Goal: Task Accomplishment & Management: Use online tool/utility

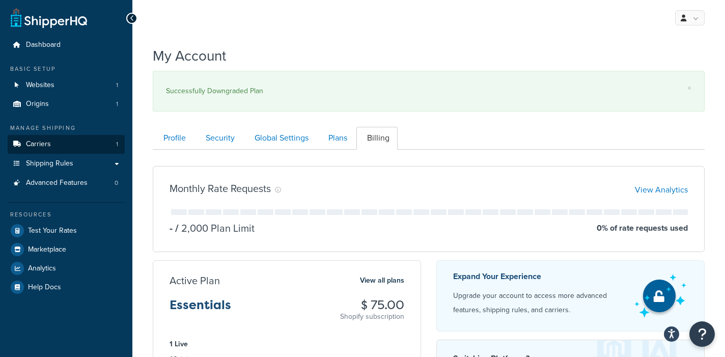
click at [56, 140] on link "Carriers 1" at bounding box center [66, 144] width 117 height 19
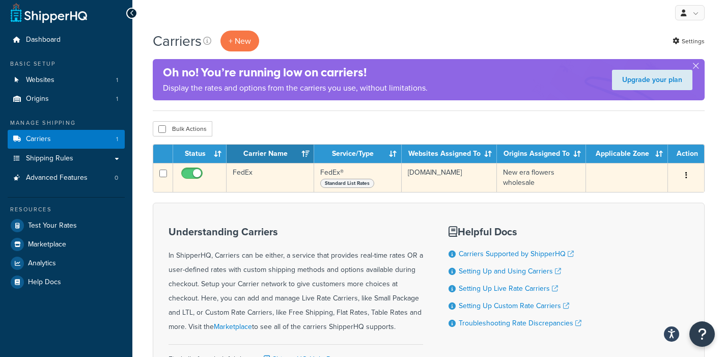
scroll to position [6, 0]
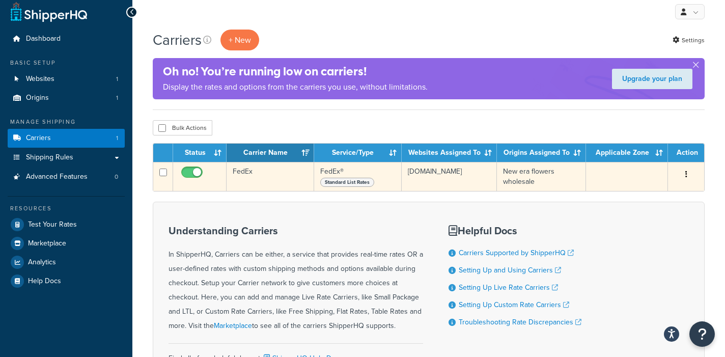
click at [361, 184] on span "Standard List Rates" at bounding box center [347, 182] width 54 height 9
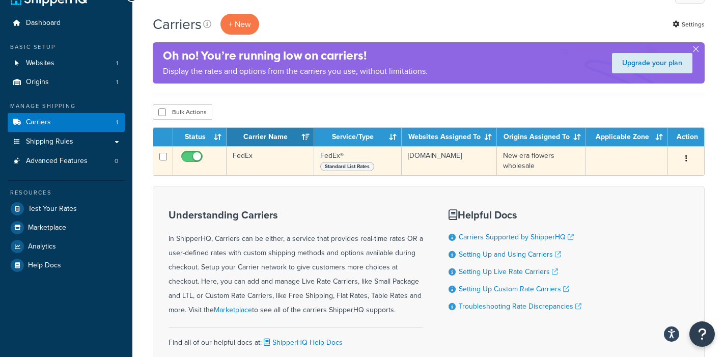
scroll to position [23, 0]
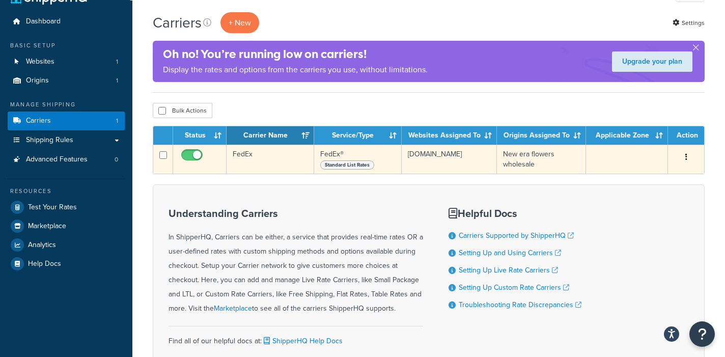
click at [163, 156] on input "checkbox" at bounding box center [163, 155] width 8 height 8
checkbox input "true"
click at [163, 156] on input "checkbox" at bounding box center [163, 155] width 8 height 8
checkbox input "false"
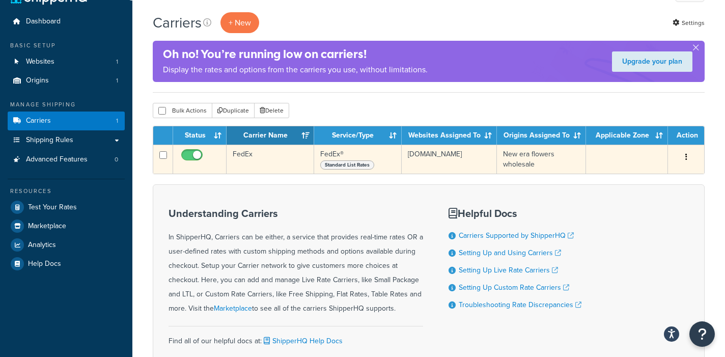
checkbox input "false"
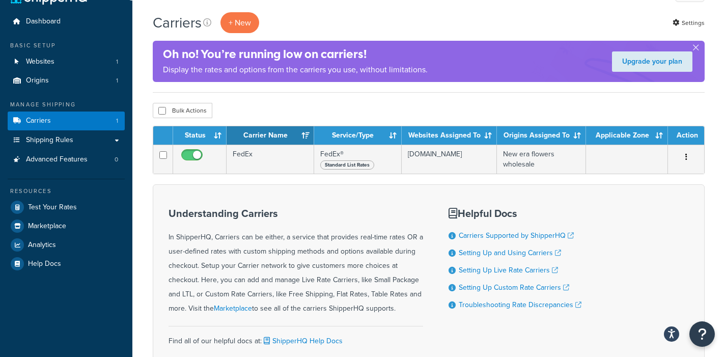
click at [401, 144] on th "Service/Type" at bounding box center [358, 135] width 88 height 18
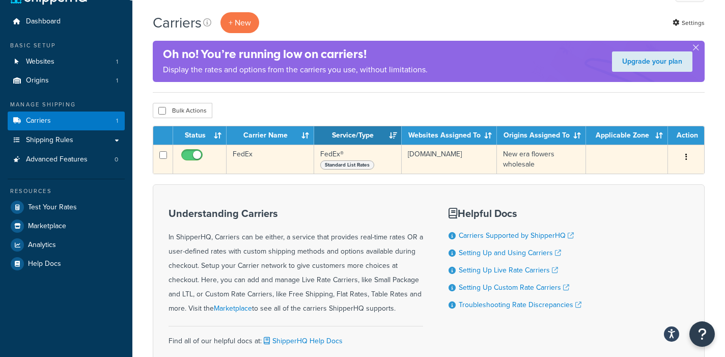
click at [374, 166] on span "Standard List Rates" at bounding box center [347, 164] width 54 height 9
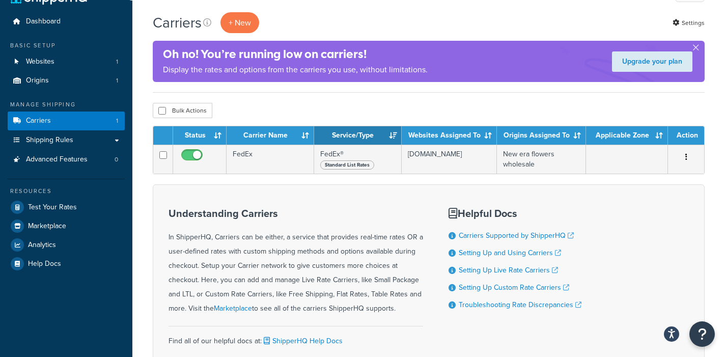
click at [399, 138] on th "Service/Type" at bounding box center [358, 135] width 88 height 18
click at [682, 61] on link "Upgrade your plan" at bounding box center [652, 61] width 80 height 20
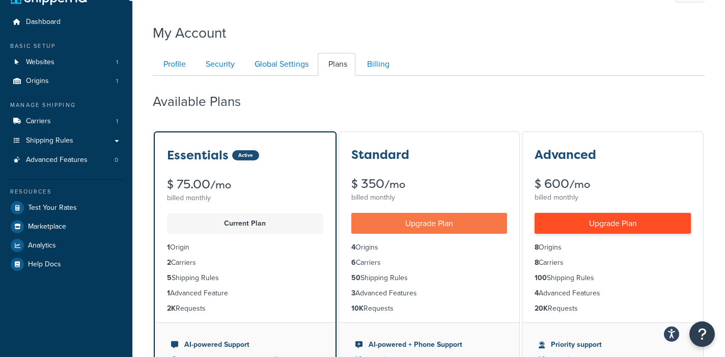
scroll to position [20, 0]
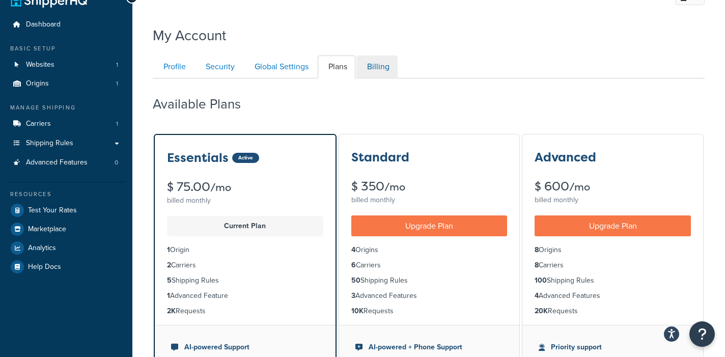
click at [372, 70] on link "Billing" at bounding box center [377, 67] width 41 height 23
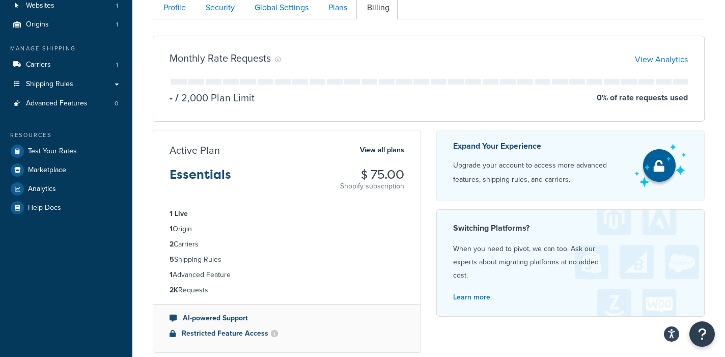
scroll to position [72, 0]
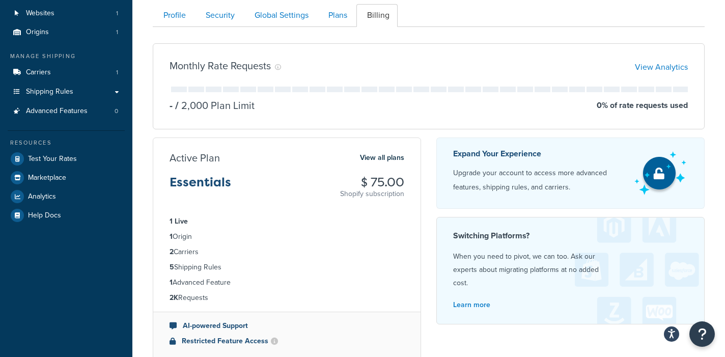
click at [184, 256] on li "2 Carriers" at bounding box center [287, 252] width 235 height 11
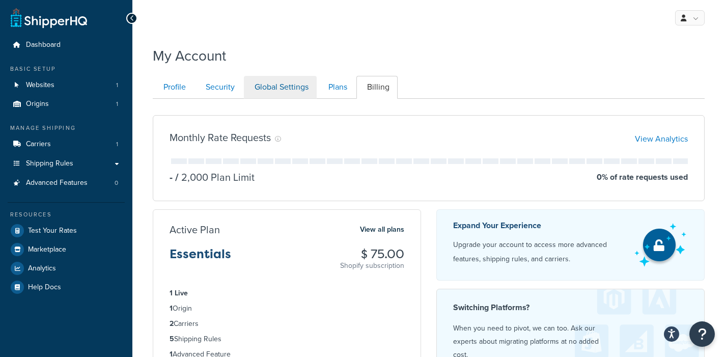
scroll to position [0, 0]
click at [330, 85] on link "Plans" at bounding box center [337, 87] width 38 height 23
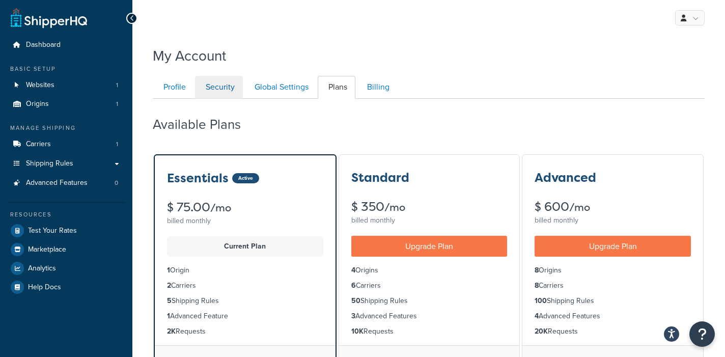
click at [216, 86] on link "Security" at bounding box center [219, 87] width 48 height 23
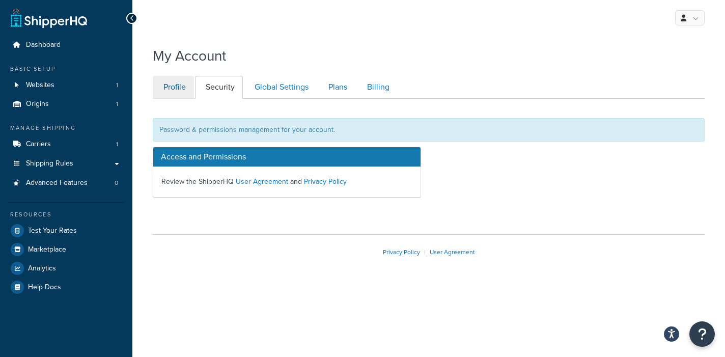
click at [188, 86] on link "Profile" at bounding box center [173, 87] width 41 height 23
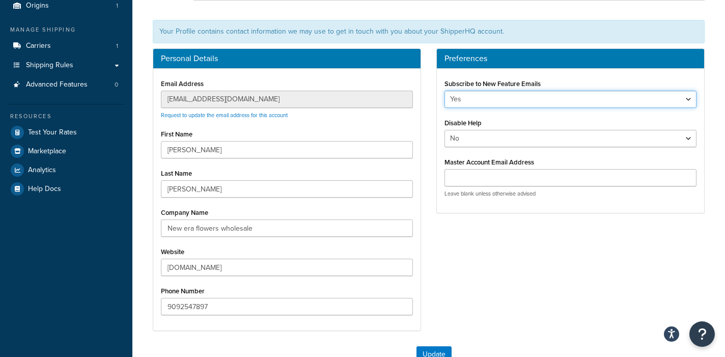
select select "false"
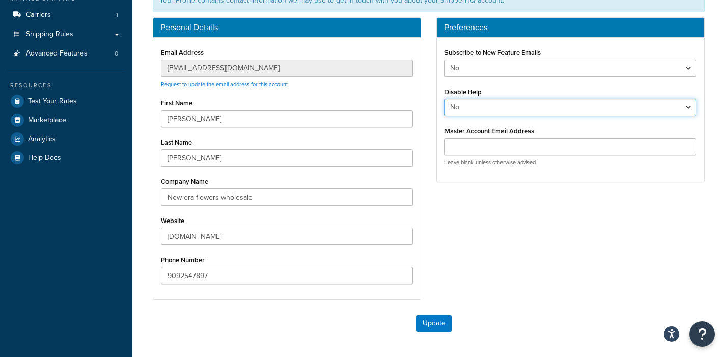
scroll to position [132, 0]
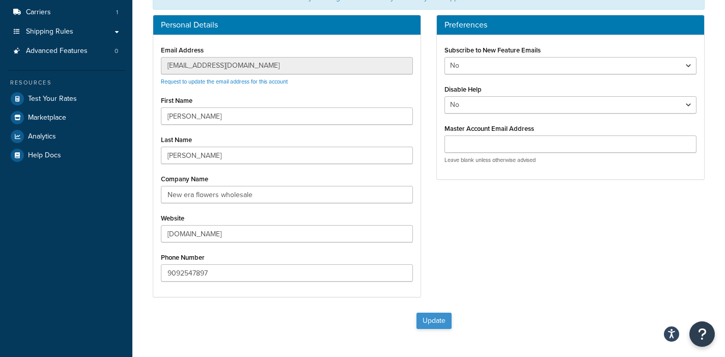
click at [437, 320] on button "Update" at bounding box center [434, 321] width 35 height 16
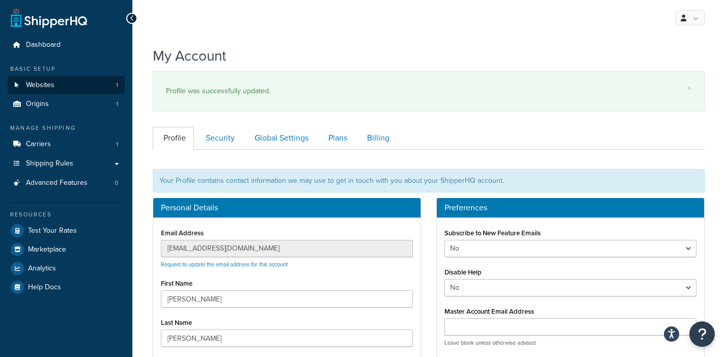
click at [86, 85] on link "Websites 1" at bounding box center [66, 85] width 117 height 19
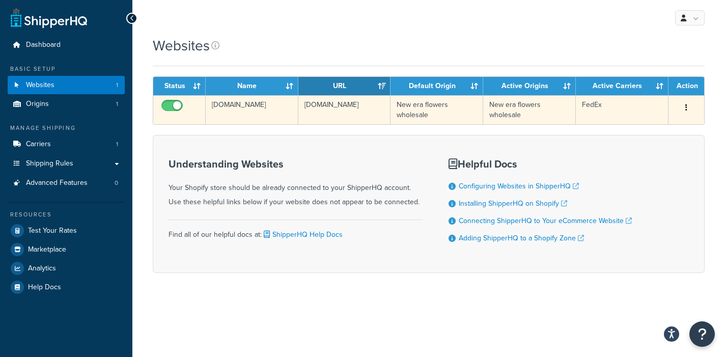
click at [318, 100] on td "[DOMAIN_NAME]" at bounding box center [345, 109] width 93 height 29
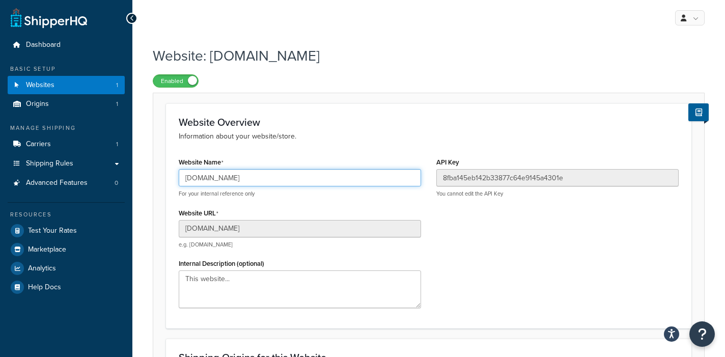
click at [220, 177] on input "[DOMAIN_NAME]" at bounding box center [300, 177] width 242 height 17
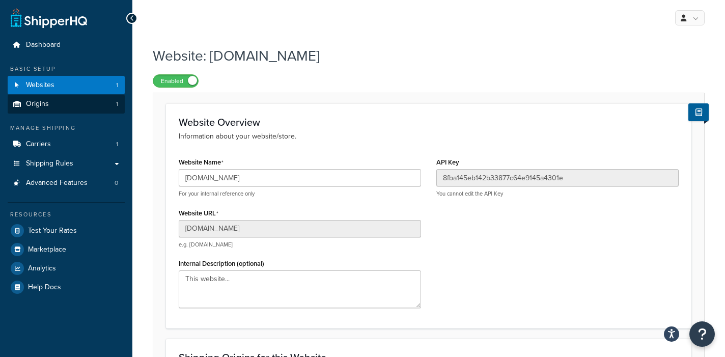
click at [76, 103] on link "Origins 1" at bounding box center [66, 104] width 117 height 19
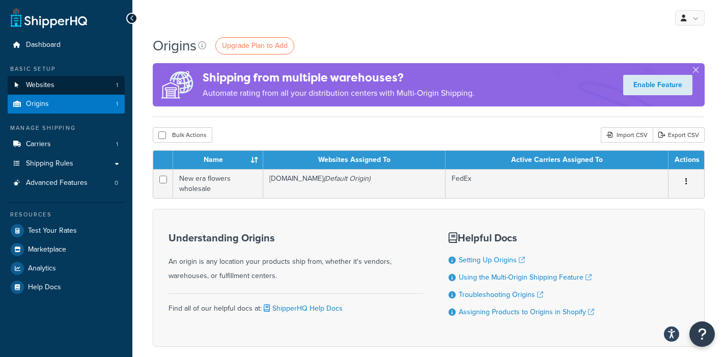
click at [76, 87] on link "Websites 1" at bounding box center [66, 85] width 117 height 19
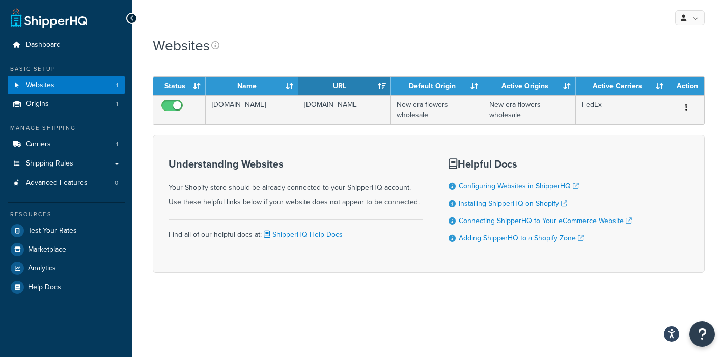
click at [130, 16] on icon at bounding box center [132, 18] width 5 height 7
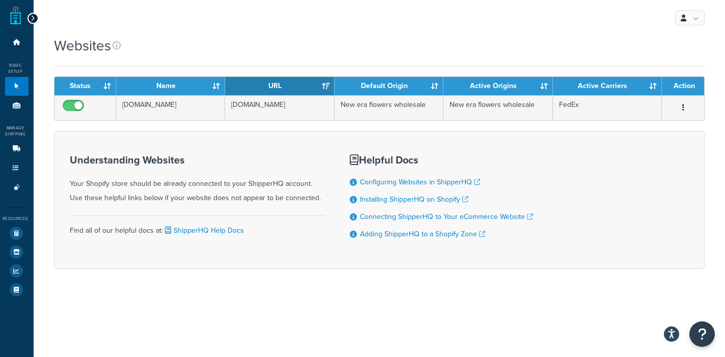
click at [35, 20] on div at bounding box center [33, 18] width 11 height 11
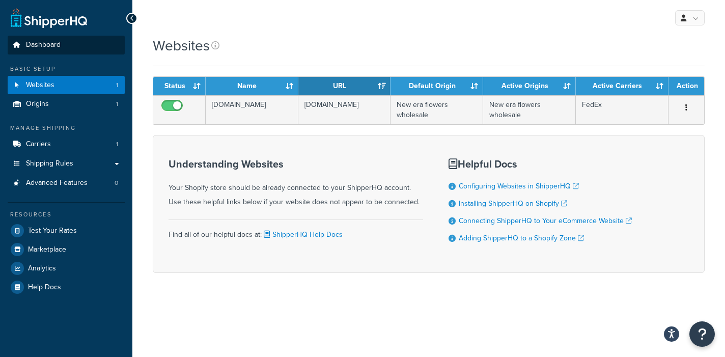
click at [40, 46] on span "Dashboard" at bounding box center [43, 45] width 35 height 9
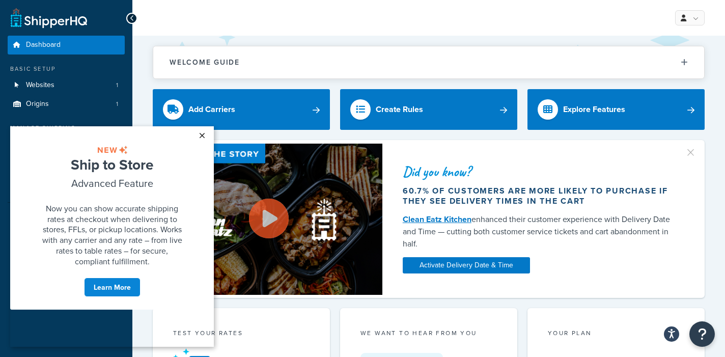
click at [203, 137] on link "×" at bounding box center [202, 135] width 18 height 18
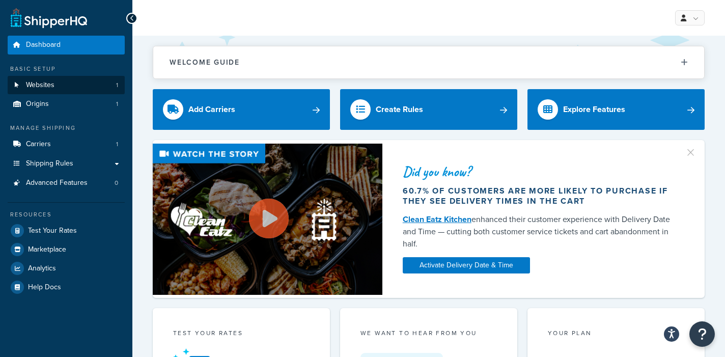
click at [101, 88] on link "Websites 1" at bounding box center [66, 85] width 117 height 19
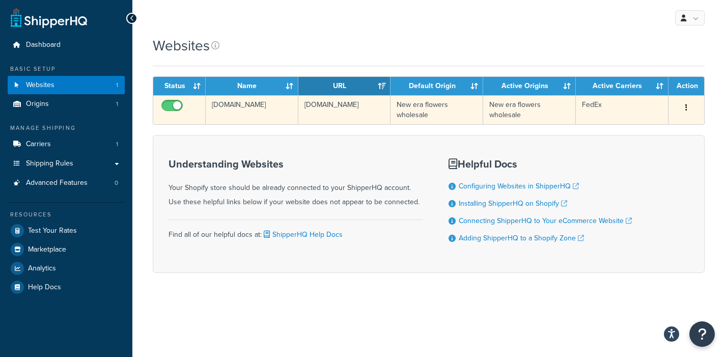
click at [177, 107] on input "checkbox" at bounding box center [173, 108] width 28 height 13
click at [175, 108] on input "checkbox" at bounding box center [173, 108] width 28 height 13
checkbox input "true"
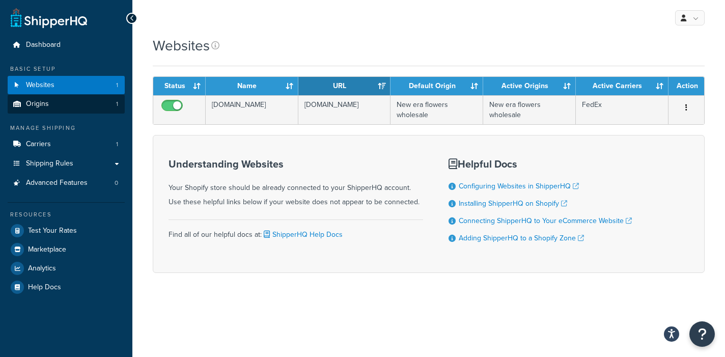
click at [96, 106] on link "Origins 1" at bounding box center [66, 104] width 117 height 19
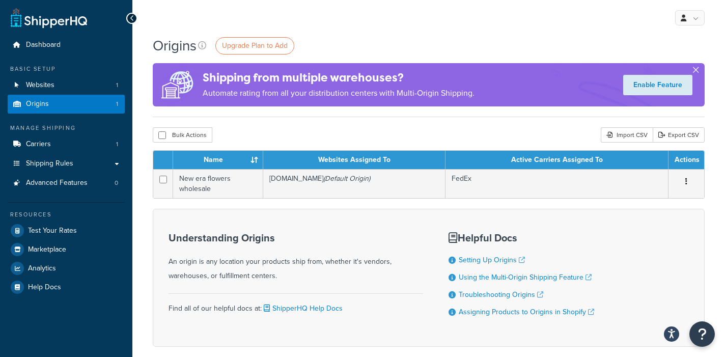
click at [696, 72] on button "button" at bounding box center [696, 72] width 3 height 3
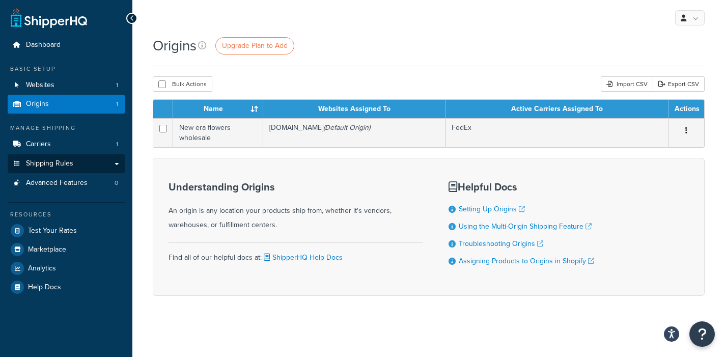
click at [77, 159] on link "Shipping Rules" at bounding box center [66, 163] width 117 height 19
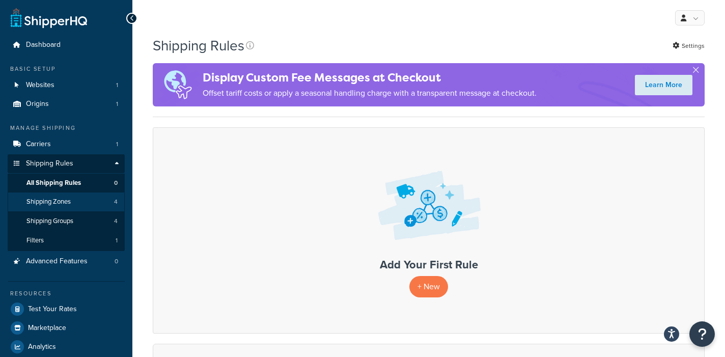
click at [80, 199] on link "Shipping Zones 4" at bounding box center [66, 202] width 117 height 19
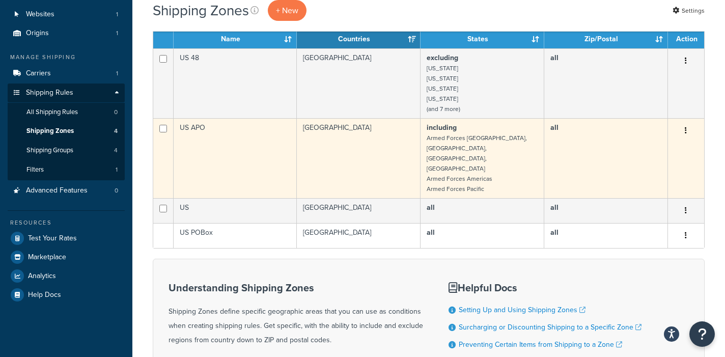
scroll to position [76, 0]
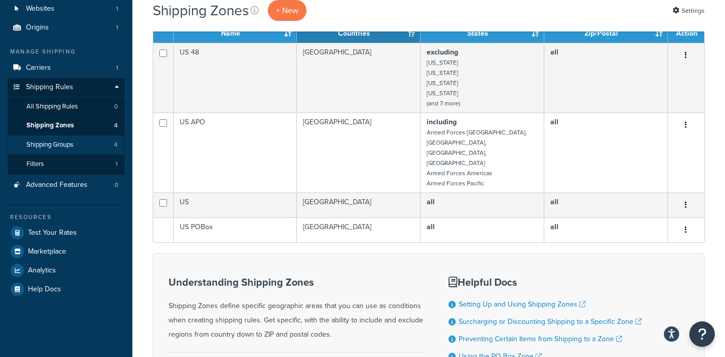
click at [98, 145] on link "Shipping Groups 4" at bounding box center [66, 145] width 117 height 19
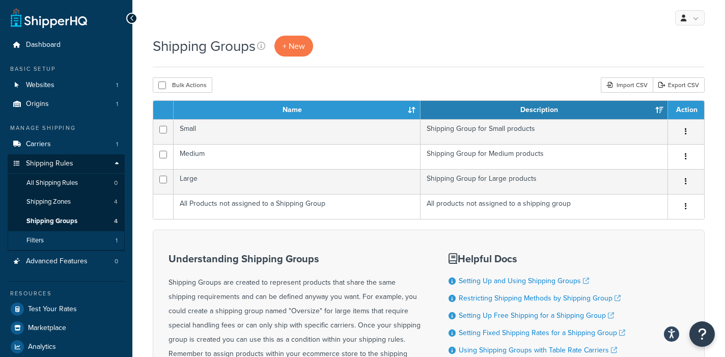
click at [85, 238] on link "Filters 1" at bounding box center [66, 240] width 117 height 19
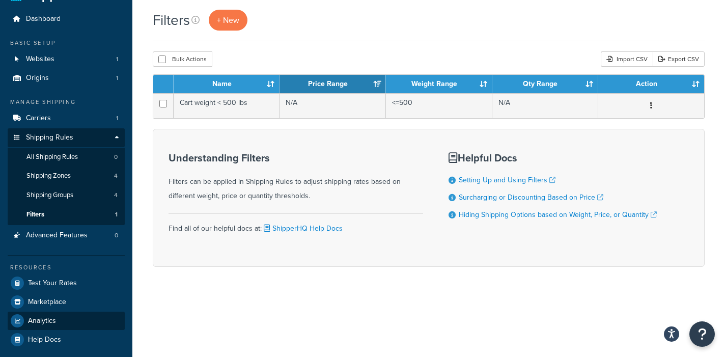
scroll to position [25, 0]
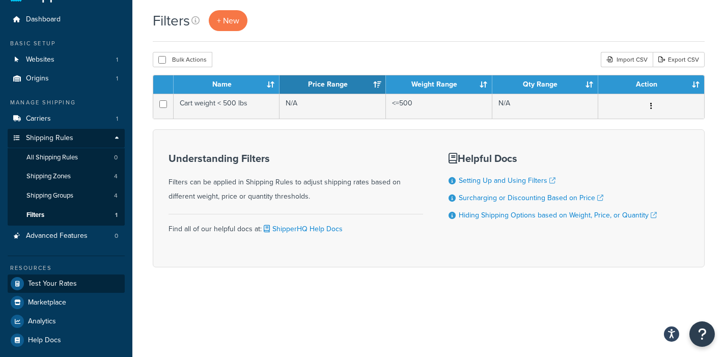
click at [46, 280] on span "Test Your Rates" at bounding box center [52, 284] width 49 height 9
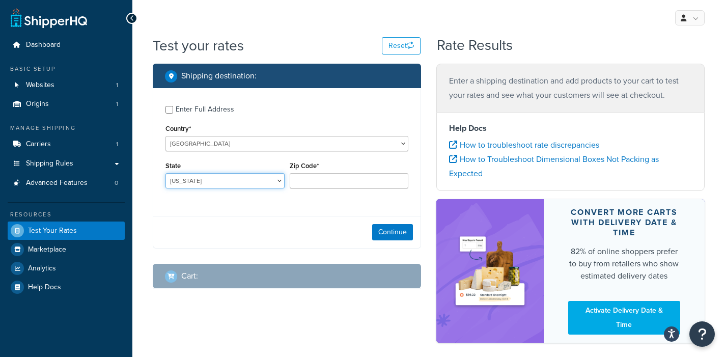
select select "CA"
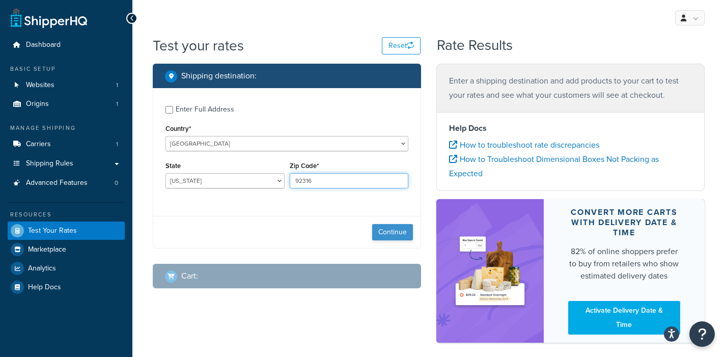
type input "92316"
click at [401, 234] on button "Continue" at bounding box center [392, 232] width 41 height 16
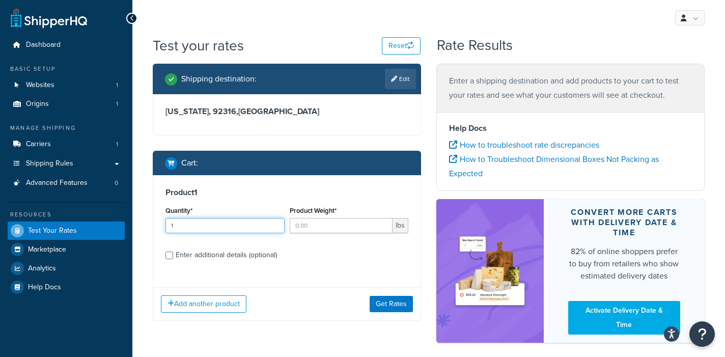
click at [275, 223] on input "1" at bounding box center [225, 225] width 119 height 15
click at [275, 223] on input "2" at bounding box center [225, 225] width 119 height 15
click at [275, 223] on input "3" at bounding box center [225, 225] width 119 height 15
click at [275, 223] on input "4" at bounding box center [225, 225] width 119 height 15
click at [275, 223] on input "5" at bounding box center [225, 225] width 119 height 15
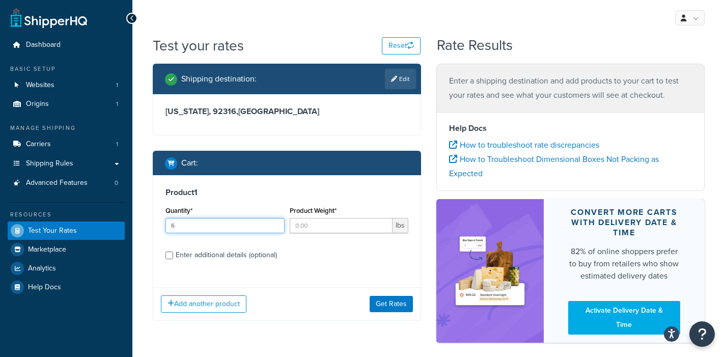
click at [275, 223] on input "6" at bounding box center [225, 225] width 119 height 15
type input "7"
click at [275, 223] on input "7" at bounding box center [225, 225] width 119 height 15
click at [385, 224] on input "1" at bounding box center [341, 225] width 103 height 15
click at [385, 224] on input "2" at bounding box center [341, 225] width 103 height 15
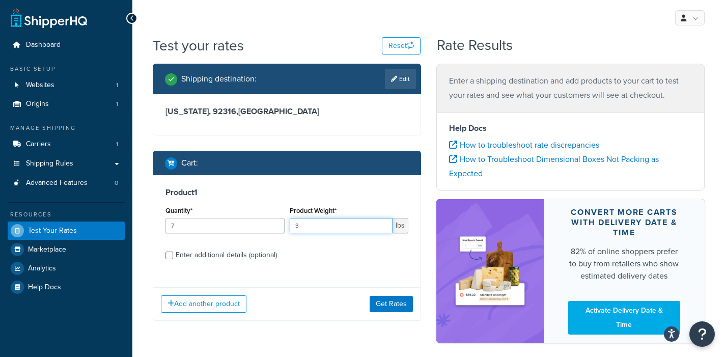
click at [385, 224] on input "3" at bounding box center [341, 225] width 103 height 15
click at [385, 224] on input "4" at bounding box center [341, 225] width 103 height 15
click at [385, 224] on input "5" at bounding box center [341, 225] width 103 height 15
click at [385, 224] on input "6" at bounding box center [341, 225] width 103 height 15
click at [385, 224] on input "7" at bounding box center [341, 225] width 103 height 15
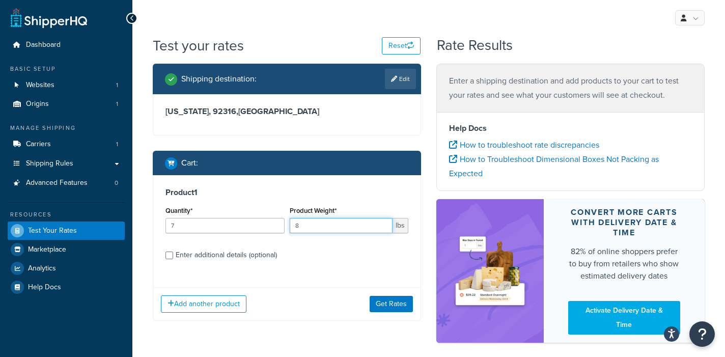
click at [385, 224] on input "8" at bounding box center [341, 225] width 103 height 15
click at [385, 225] on input "9" at bounding box center [341, 225] width 103 height 15
click at [385, 225] on input "10" at bounding box center [341, 225] width 103 height 15
click at [385, 225] on input "11" at bounding box center [341, 225] width 103 height 15
type input "12"
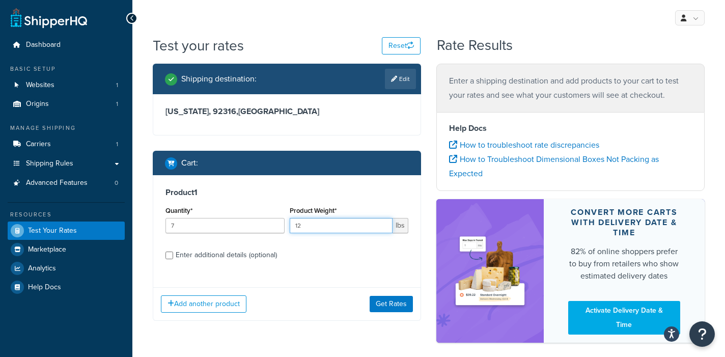
click at [385, 225] on input "12" at bounding box center [341, 225] width 103 height 15
click at [387, 309] on button "Get Rates" at bounding box center [391, 304] width 43 height 16
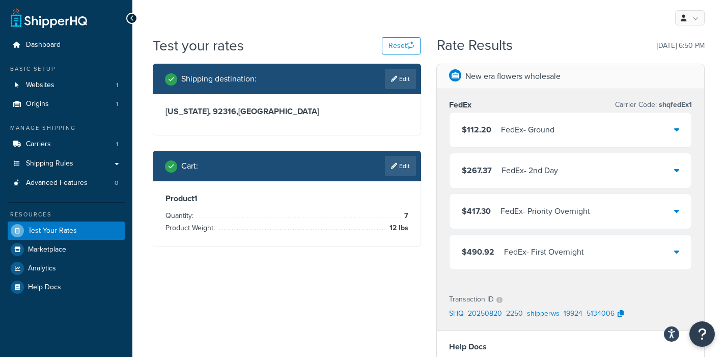
click at [630, 142] on div "$112.20 FedEx - Ground" at bounding box center [571, 130] width 242 height 35
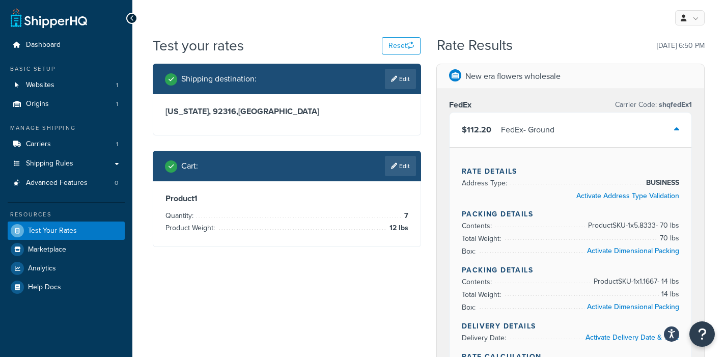
click at [680, 128] on div "$112.20 FedEx - Ground" at bounding box center [571, 130] width 242 height 35
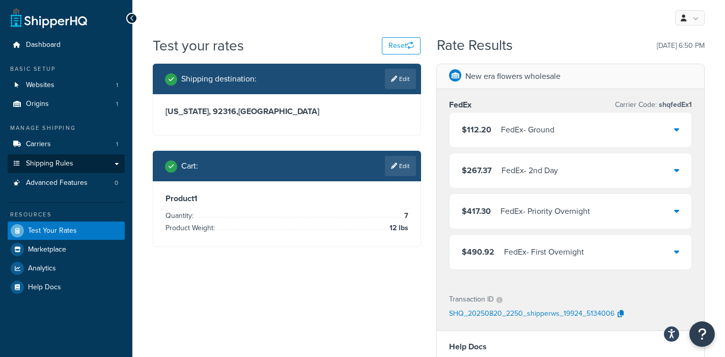
click at [71, 159] on span "Shipping Rules" at bounding box center [49, 163] width 47 height 9
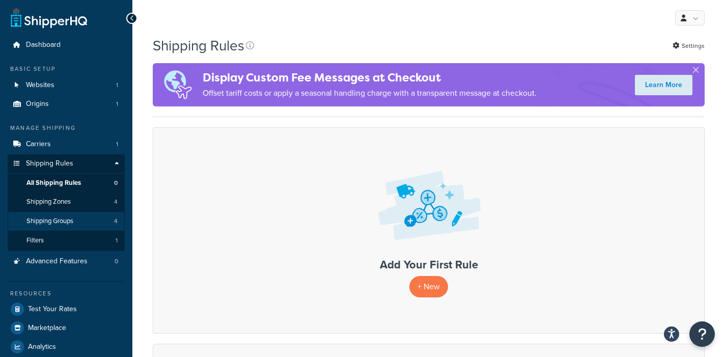
click at [68, 217] on span "Shipping Groups" at bounding box center [49, 221] width 47 height 9
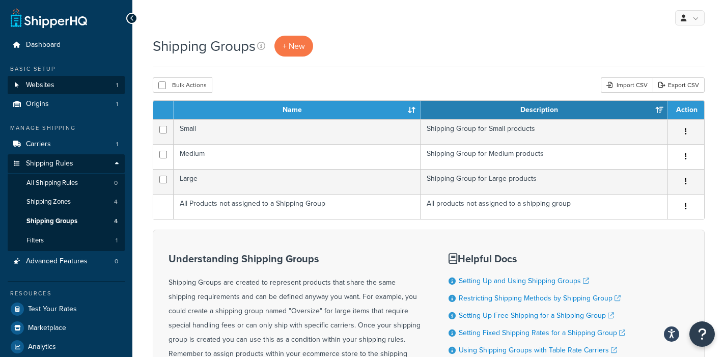
click at [53, 90] on link "Websites 1" at bounding box center [66, 85] width 117 height 19
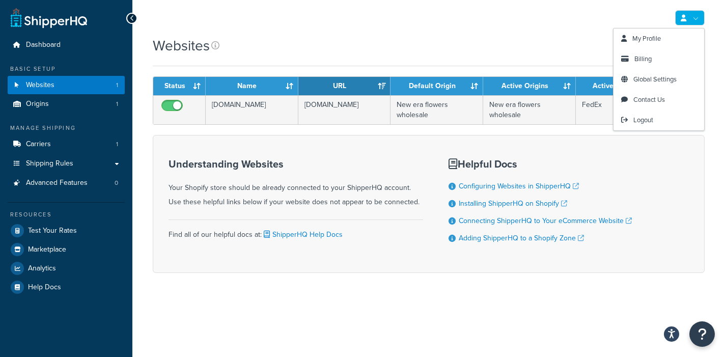
click at [694, 21] on link at bounding box center [690, 17] width 30 height 15
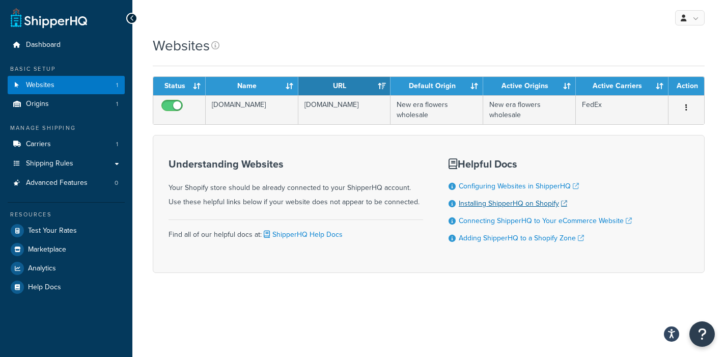
click at [516, 204] on link "Installing ShipperHQ on Shopify" at bounding box center [513, 203] width 109 height 11
click at [67, 91] on link "Websites 1" at bounding box center [66, 85] width 117 height 19
click at [61, 45] on link "Dashboard" at bounding box center [66, 45] width 117 height 19
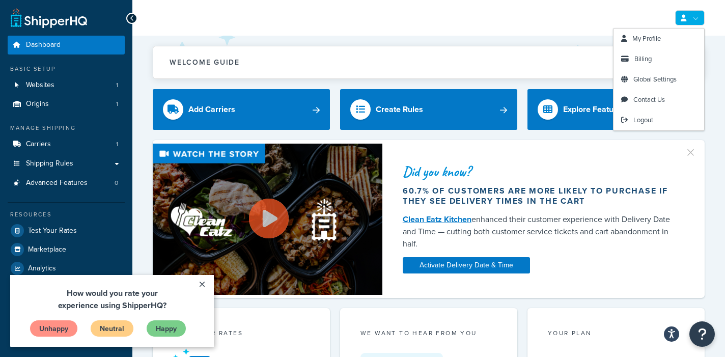
click at [683, 15] on icon at bounding box center [684, 18] width 6 height 7
click at [664, 43] on link "My Profile" at bounding box center [659, 39] width 91 height 20
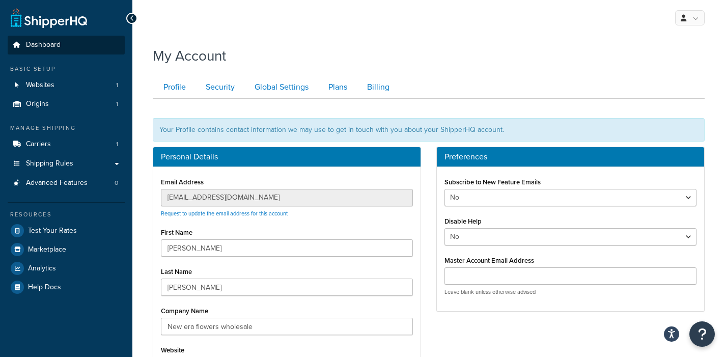
click at [40, 50] on link "Dashboard" at bounding box center [66, 45] width 117 height 19
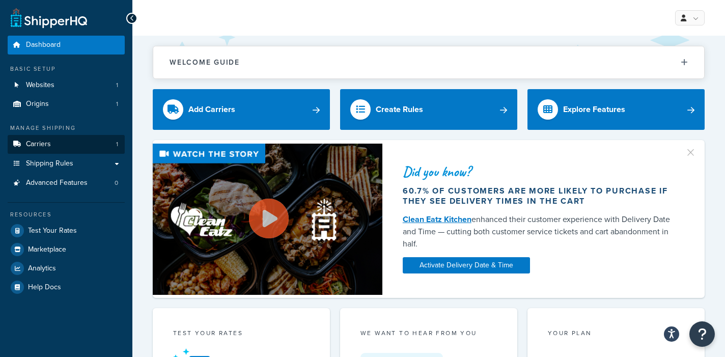
click at [67, 141] on link "Carriers 1" at bounding box center [66, 144] width 117 height 19
